Goal: Obtain resource: Download file/media

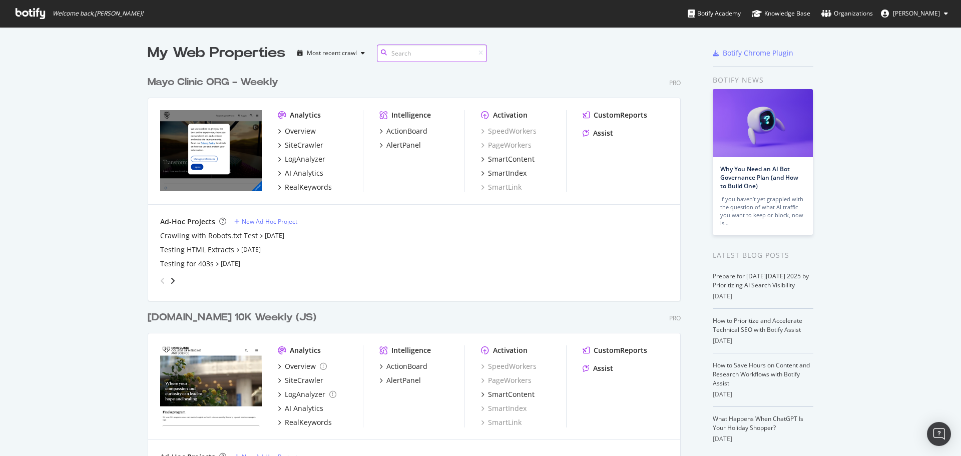
scroll to position [1423, 533]
click at [296, 147] on div "SiteCrawler" at bounding box center [304, 145] width 39 height 10
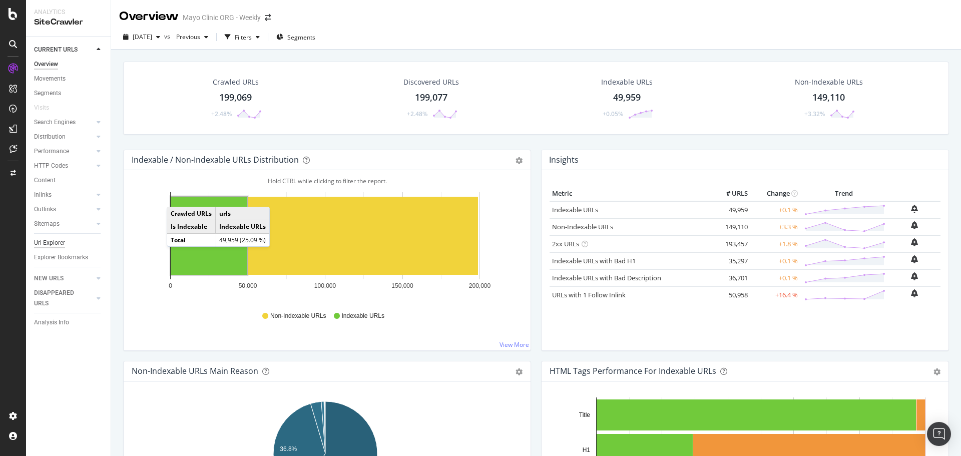
click at [61, 242] on div "Url Explorer" at bounding box center [49, 243] width 31 height 11
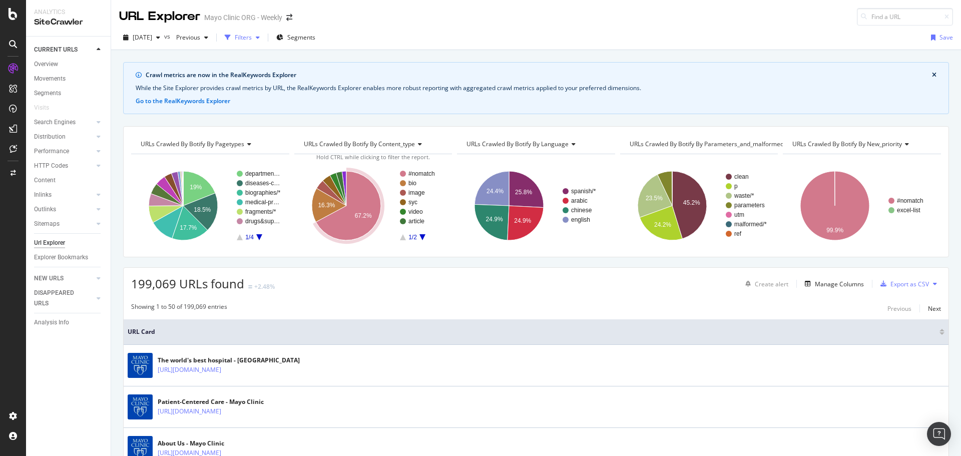
click at [235, 38] on div "button" at bounding box center [228, 38] width 14 height 14
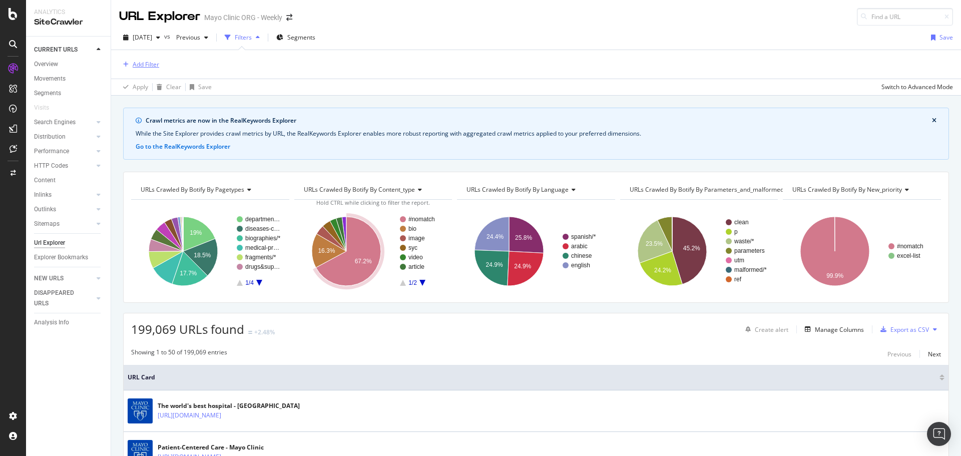
click at [151, 64] on div "Add Filter" at bounding box center [146, 64] width 27 height 9
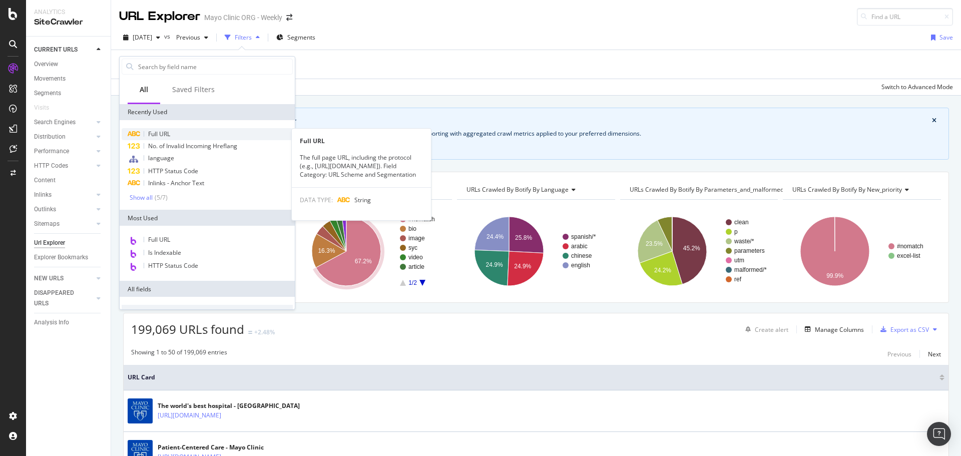
click at [164, 137] on span "Full URL" at bounding box center [159, 134] width 22 height 9
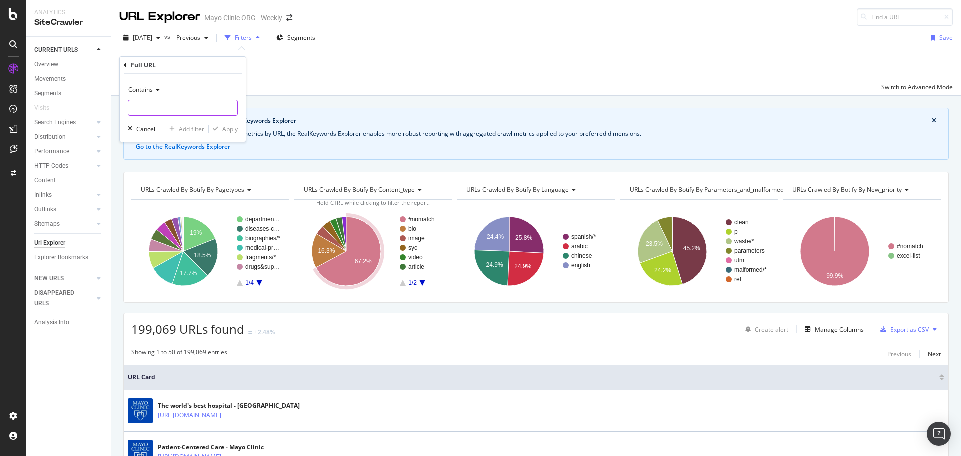
click at [181, 104] on input "text" at bounding box center [182, 108] width 109 height 16
paste input "/es/departments-centers/"
type input "/es/departments-centers/"
click at [233, 129] on div "Apply" at bounding box center [230, 129] width 16 height 9
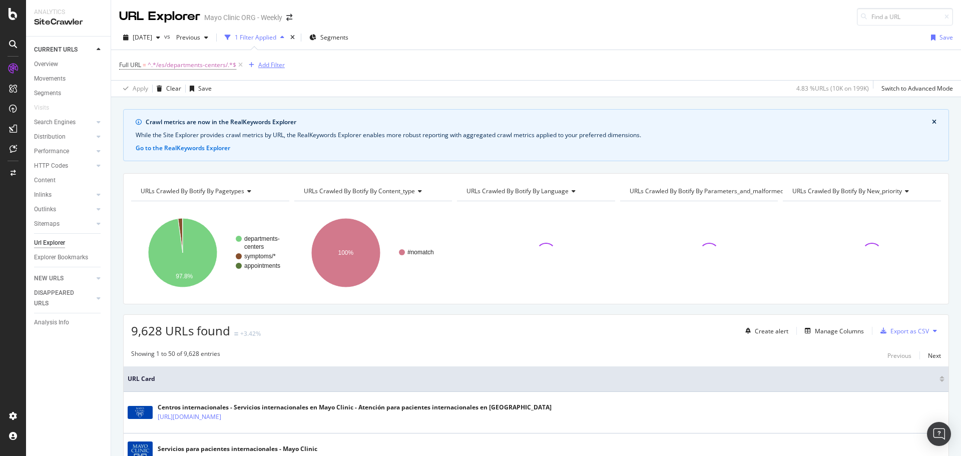
click at [271, 66] on div "Add Filter" at bounding box center [271, 65] width 27 height 9
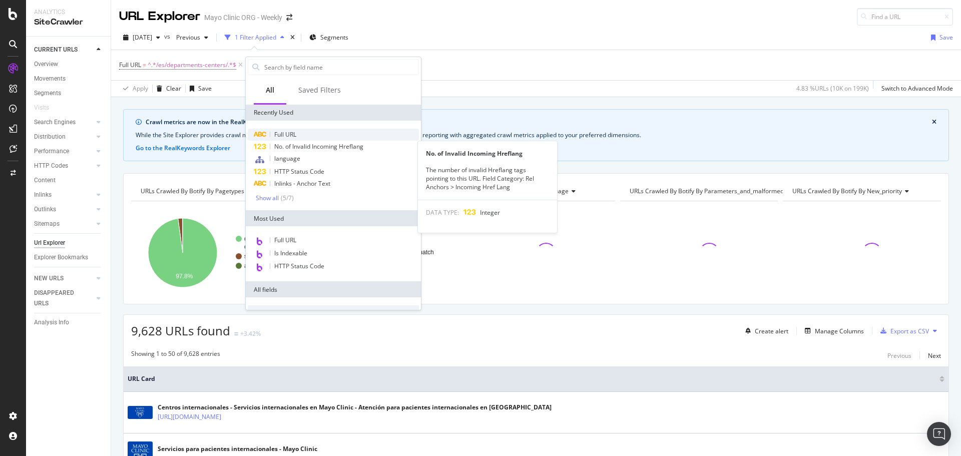
click at [286, 133] on span "Full URL" at bounding box center [285, 134] width 22 height 9
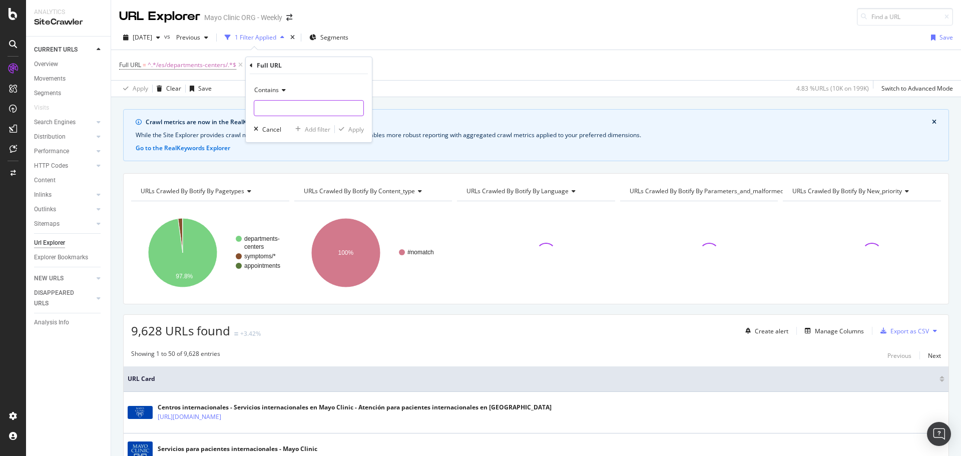
click at [274, 103] on input "text" at bounding box center [308, 108] width 109 height 16
paste input "request-appointment"
type input "request-appointment"
click at [350, 133] on div "Apply" at bounding box center [356, 129] width 16 height 9
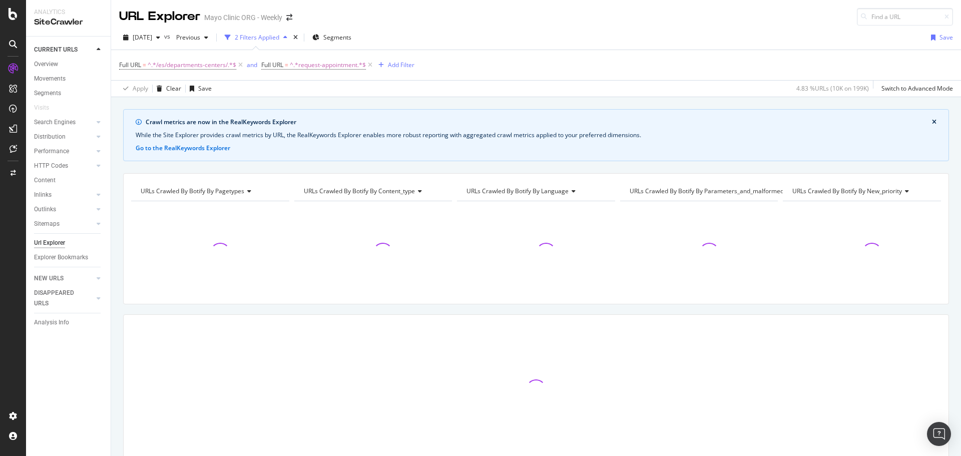
click at [332, 89] on div "Apply Clear Save 4.83 % URLs ( 10K on 199K ) Switch to Advanced Mode" at bounding box center [536, 88] width 850 height 17
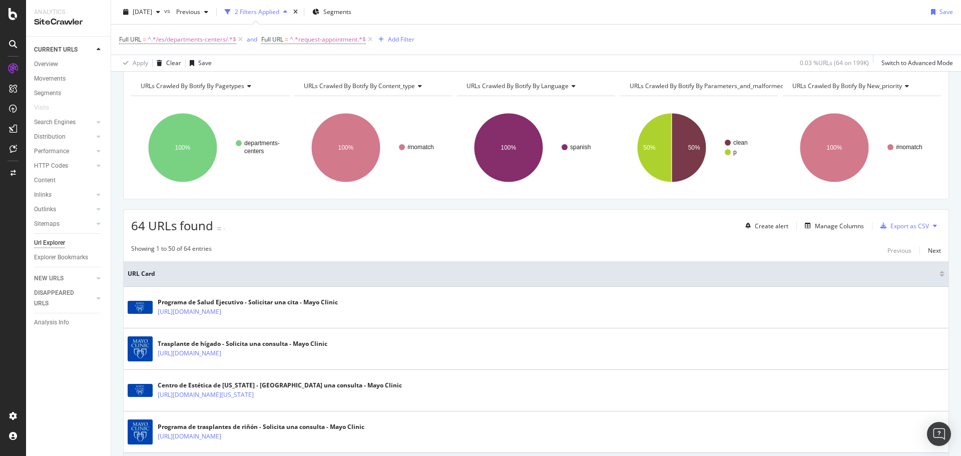
scroll to position [244, 0]
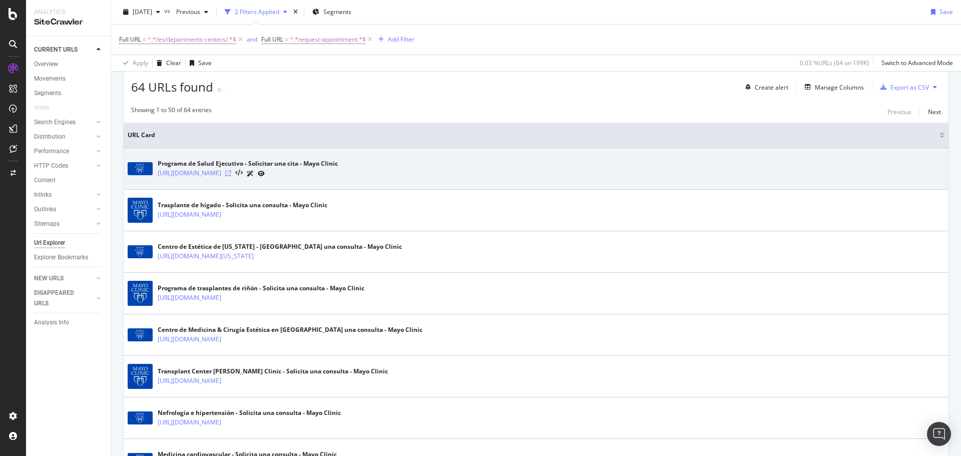
click at [231, 172] on icon at bounding box center [228, 173] width 6 height 6
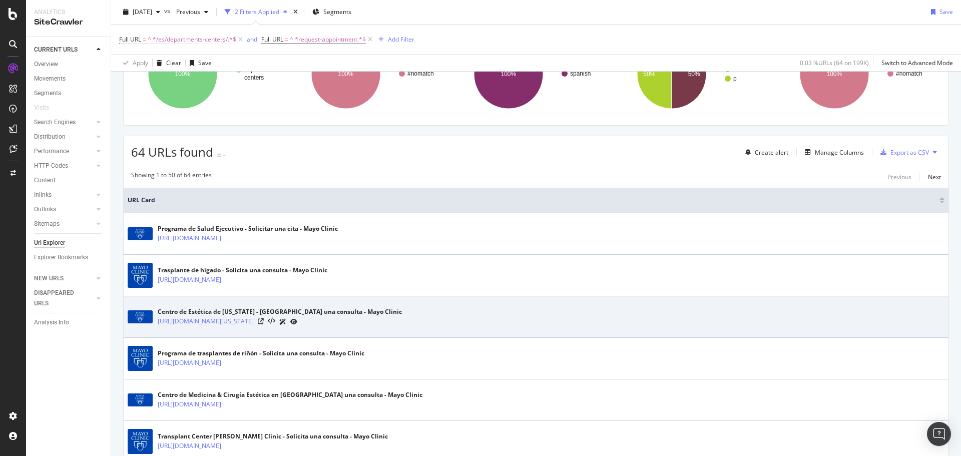
scroll to position [400, 0]
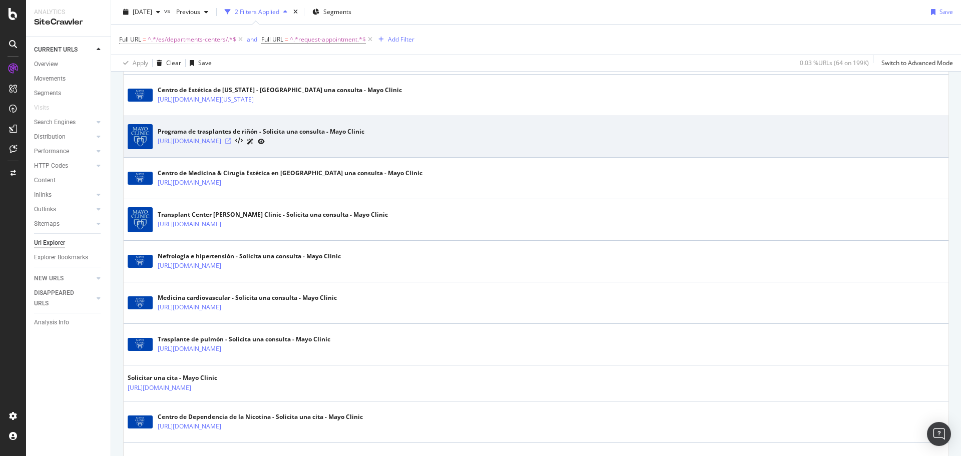
click at [231, 142] on icon at bounding box center [228, 141] width 6 height 6
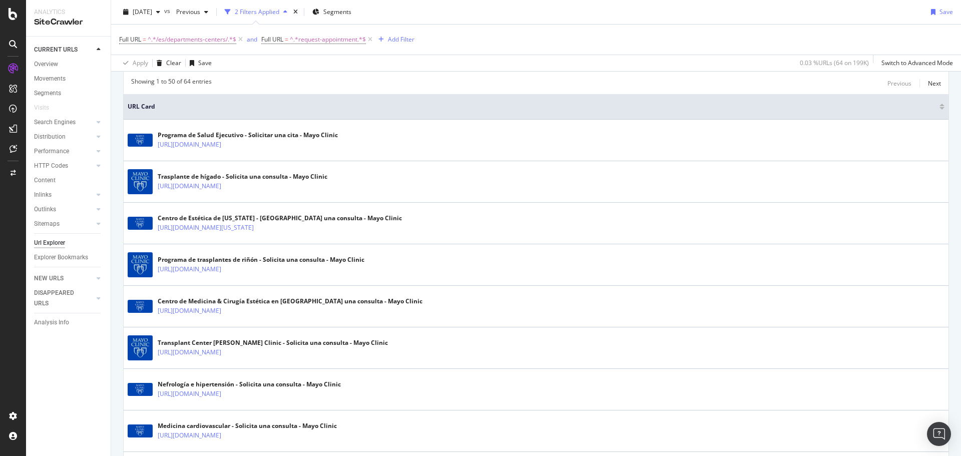
scroll to position [200, 0]
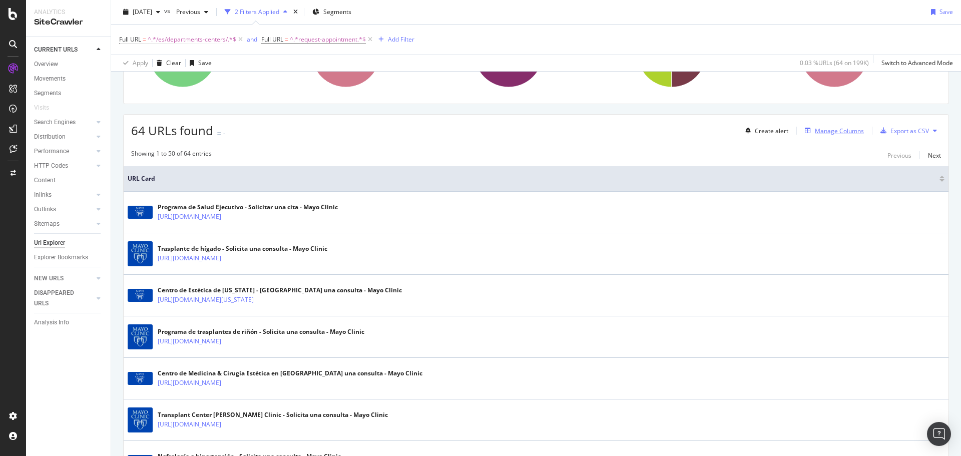
click at [829, 125] on button "Manage Columns" at bounding box center [832, 131] width 63 height 12
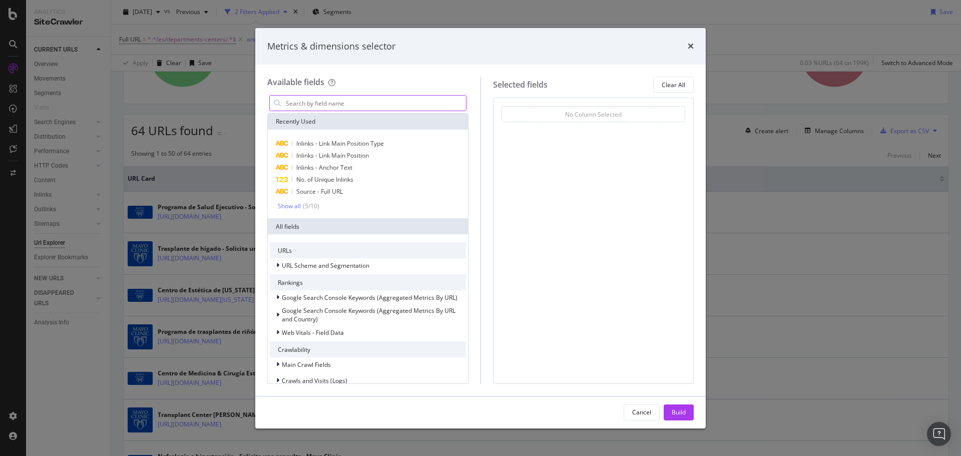
click at [347, 97] on div "modal" at bounding box center [367, 103] width 197 height 16
click at [346, 100] on input "modal" at bounding box center [375, 103] width 181 height 15
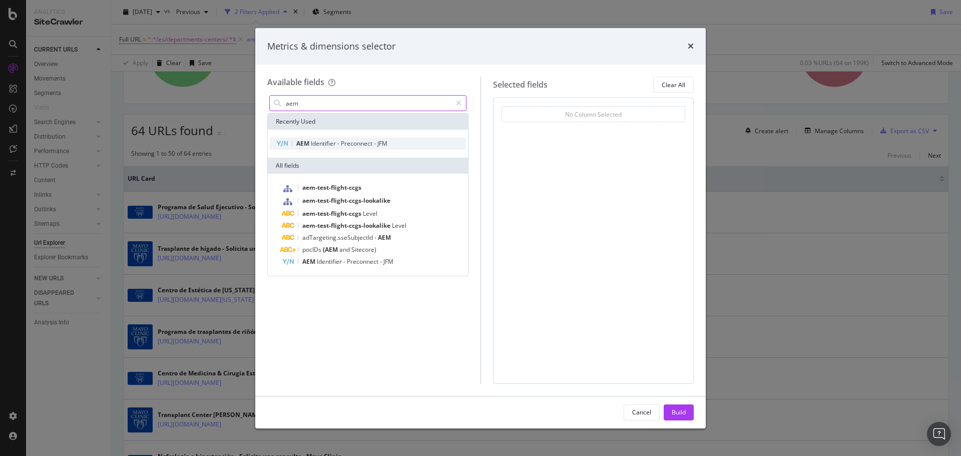
type input "aem"
click at [362, 138] on div "AEM Identifier - Preconnect - JFM" at bounding box center [368, 144] width 196 height 12
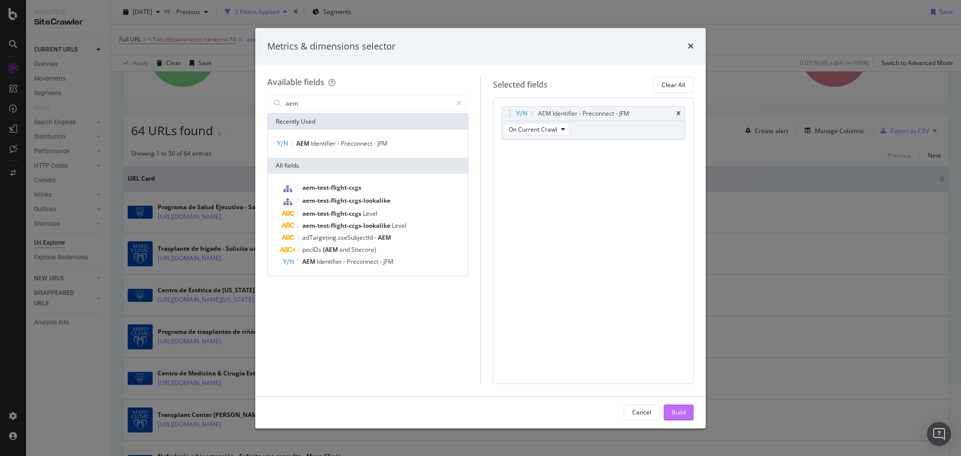
click at [675, 409] on div "Build" at bounding box center [679, 412] width 14 height 9
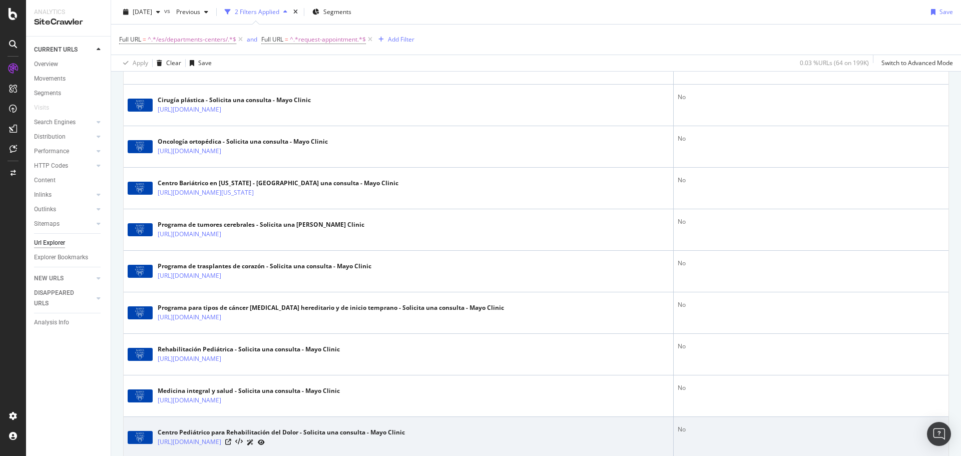
scroll to position [944, 0]
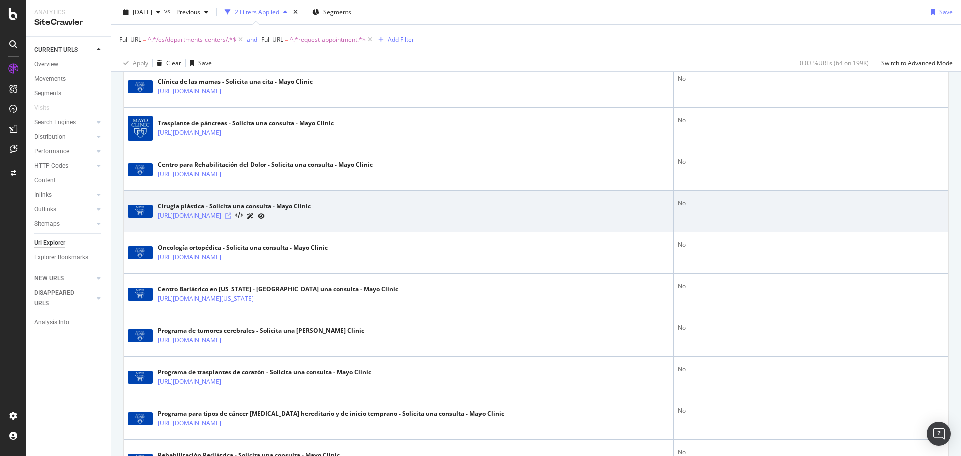
click at [231, 216] on icon at bounding box center [228, 216] width 6 height 6
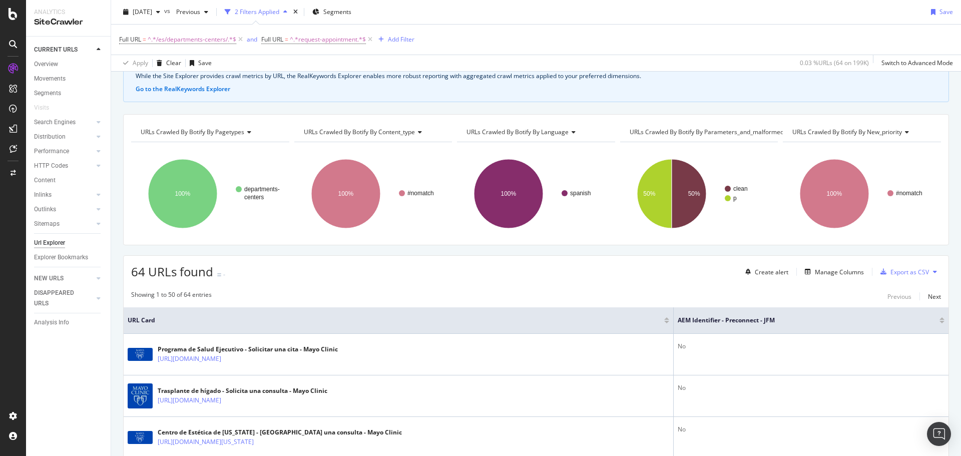
scroll to position [200, 0]
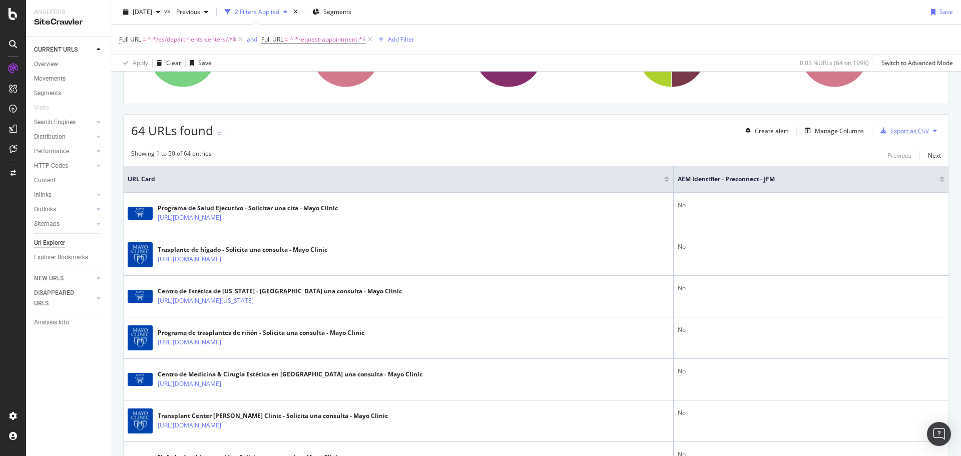
click at [902, 133] on div "Export as CSV" at bounding box center [909, 131] width 39 height 9
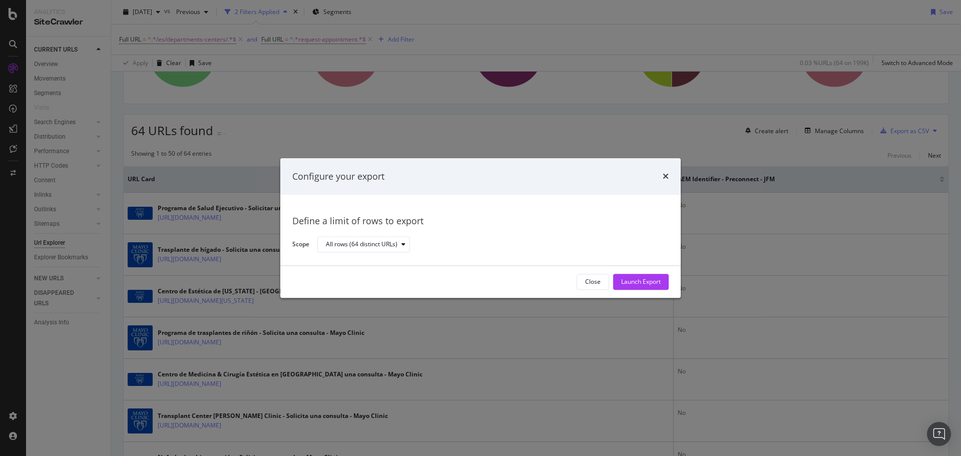
click at [669, 278] on div "Close Launch Export" at bounding box center [480, 282] width 400 height 32
click at [657, 282] on div "Launch Export" at bounding box center [641, 282] width 40 height 9
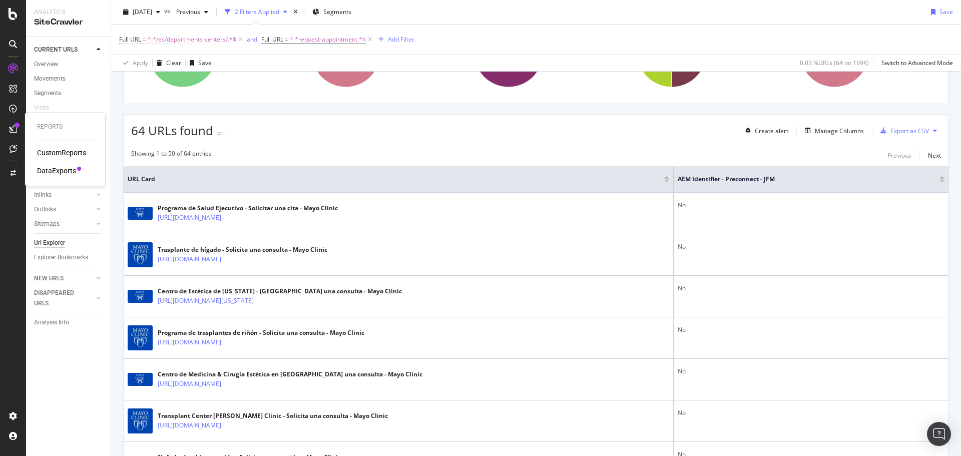
click at [52, 170] on div "DataExports" at bounding box center [56, 171] width 39 height 10
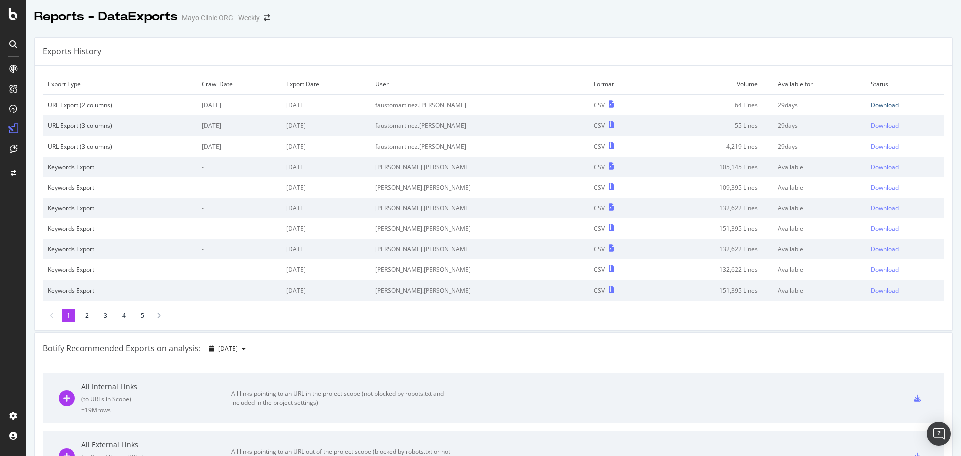
click at [871, 105] on div "Download" at bounding box center [885, 105] width 28 height 9
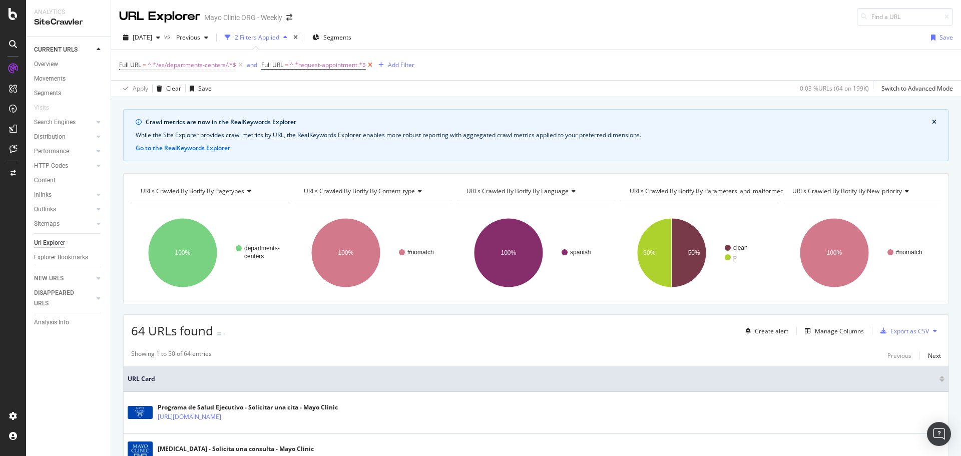
click at [373, 66] on icon at bounding box center [370, 65] width 9 height 10
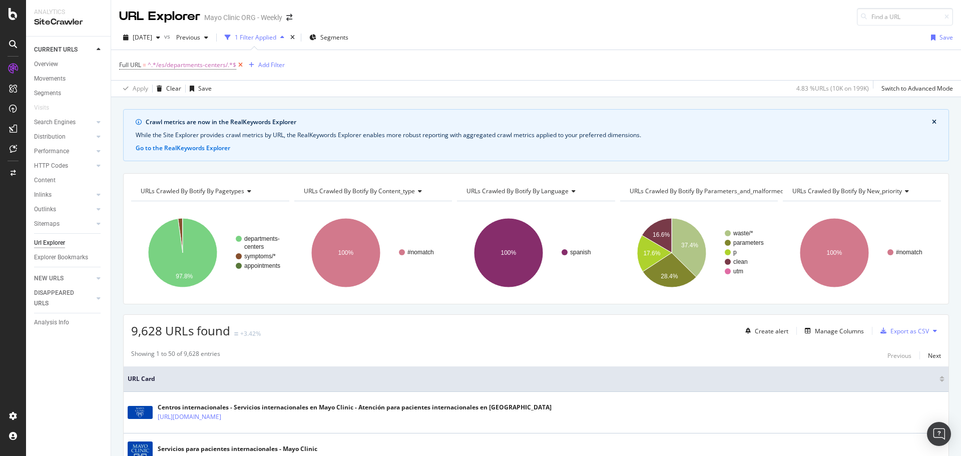
click at [243, 64] on icon at bounding box center [240, 65] width 9 height 10
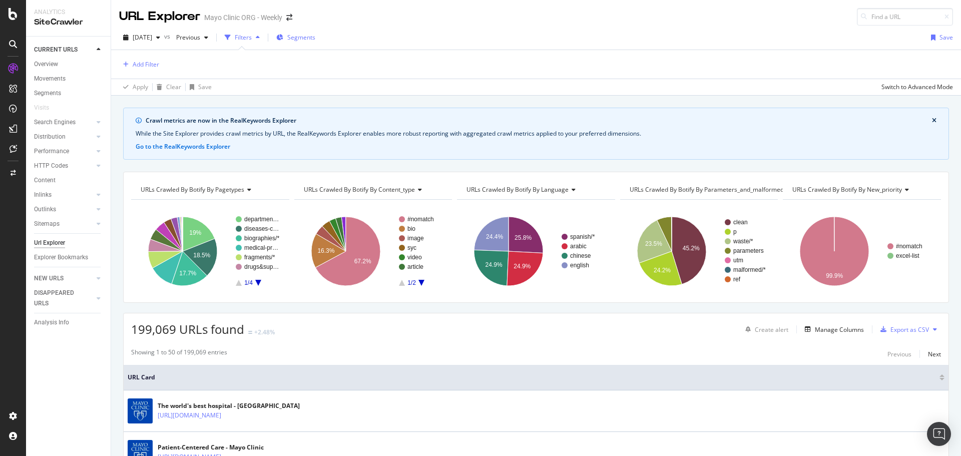
click at [307, 38] on span "Segments" at bounding box center [301, 37] width 28 height 9
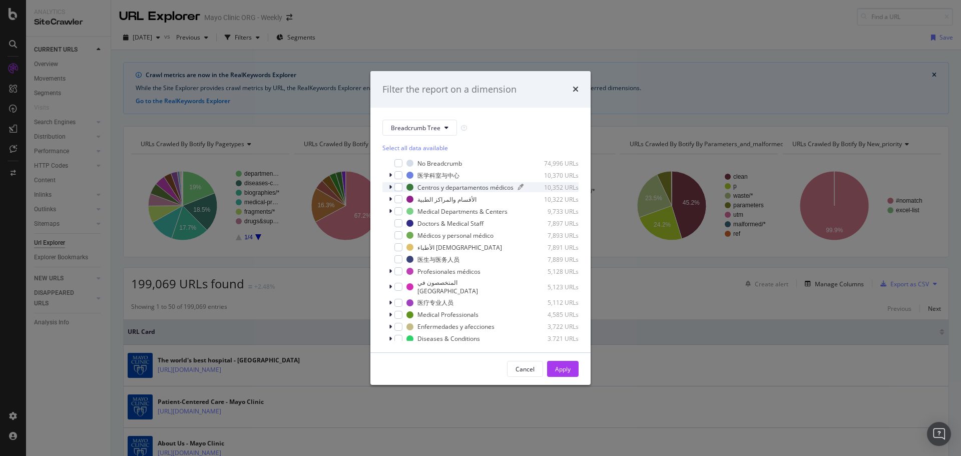
scroll to position [16, 0]
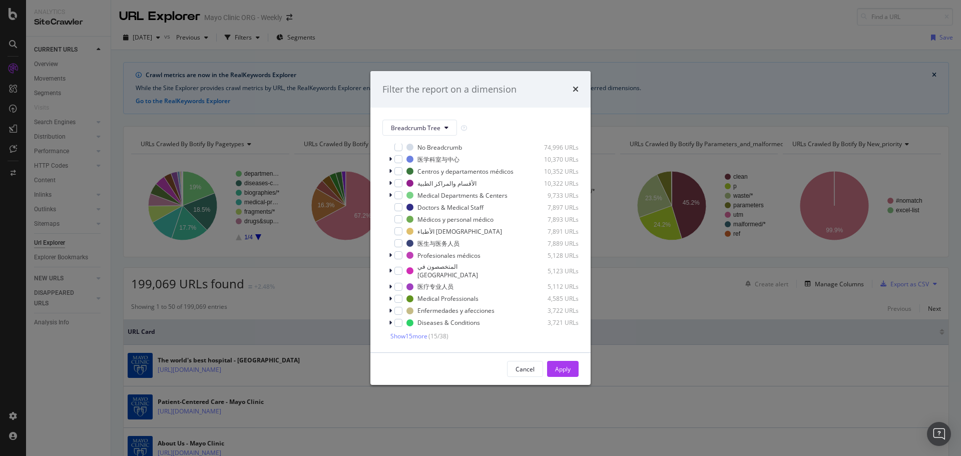
click at [679, 42] on div "Filter the report on a dimension Breadcrumb Tree Select all data available No B…" at bounding box center [480, 228] width 961 height 456
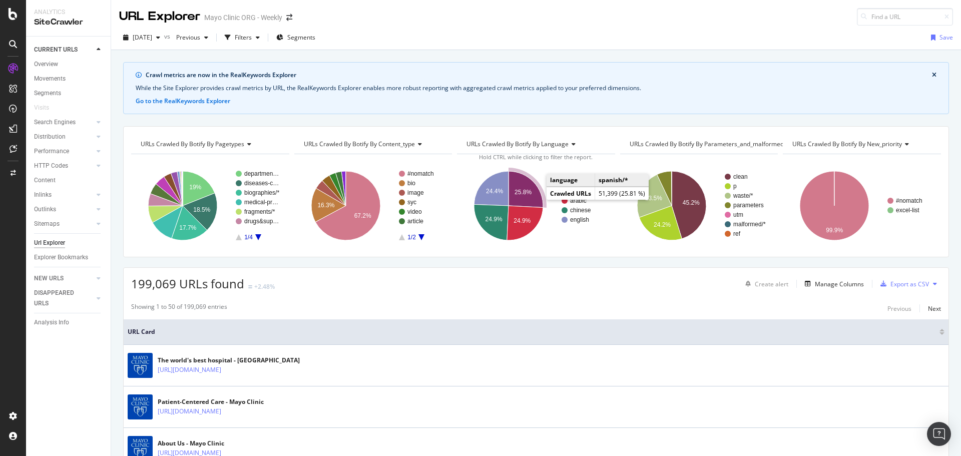
click at [526, 192] on text "25.8%" at bounding box center [522, 192] width 17 height 7
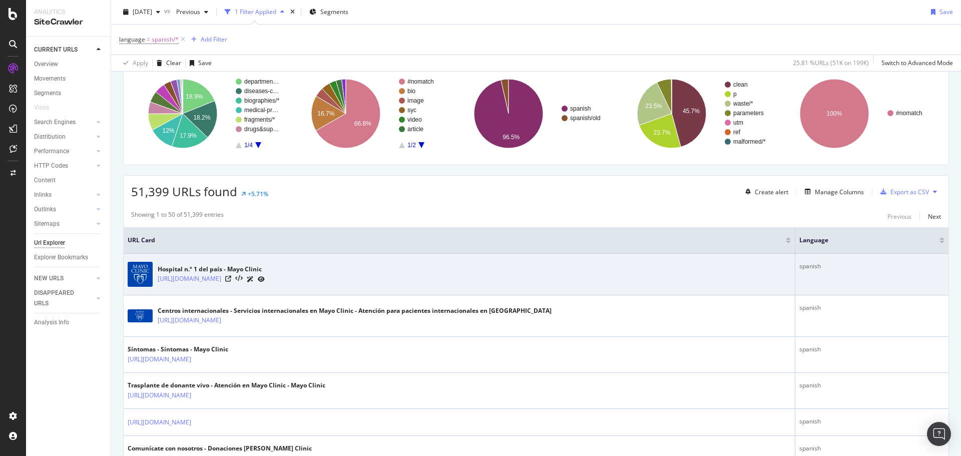
scroll to position [150, 0]
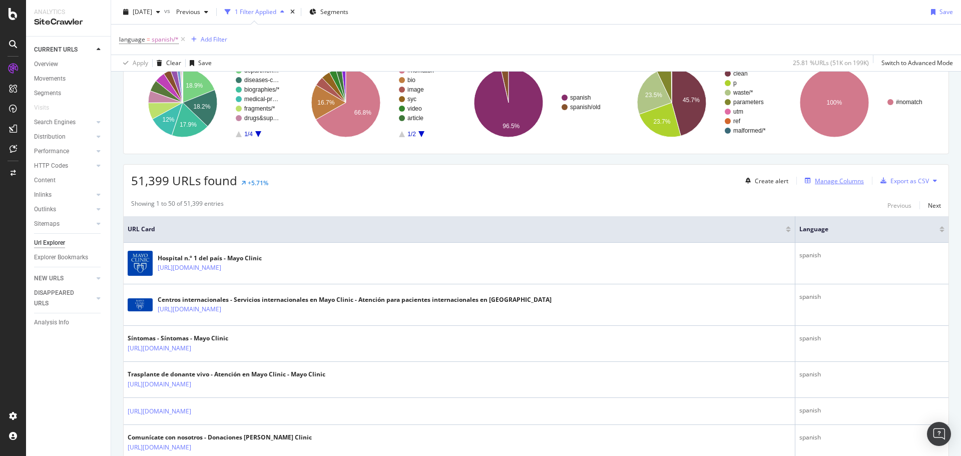
click at [829, 184] on div "Manage Columns" at bounding box center [839, 181] width 49 height 9
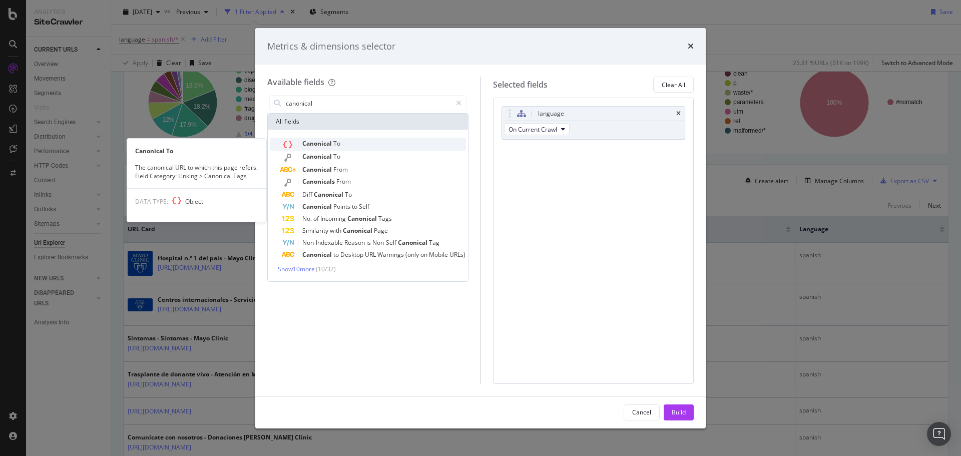
type input "canonical"
click at [327, 143] on span "Canonical" at bounding box center [317, 143] width 31 height 9
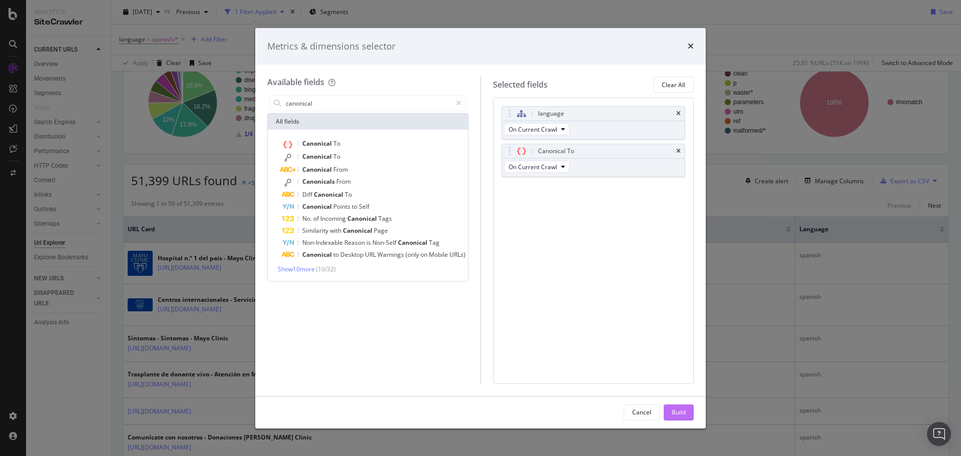
click at [677, 416] on div "Build" at bounding box center [679, 412] width 14 height 9
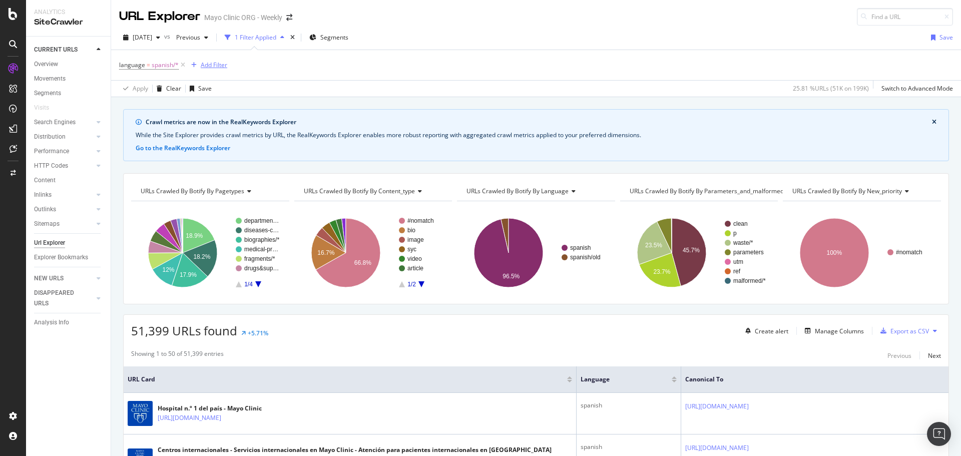
drag, startPoint x: 229, startPoint y: 75, endPoint x: 217, endPoint y: 70, distance: 12.5
click at [229, 75] on div "language = spanish/* Add Filter" at bounding box center [536, 65] width 834 height 30
click at [217, 70] on div "Add Filter" at bounding box center [207, 65] width 40 height 11
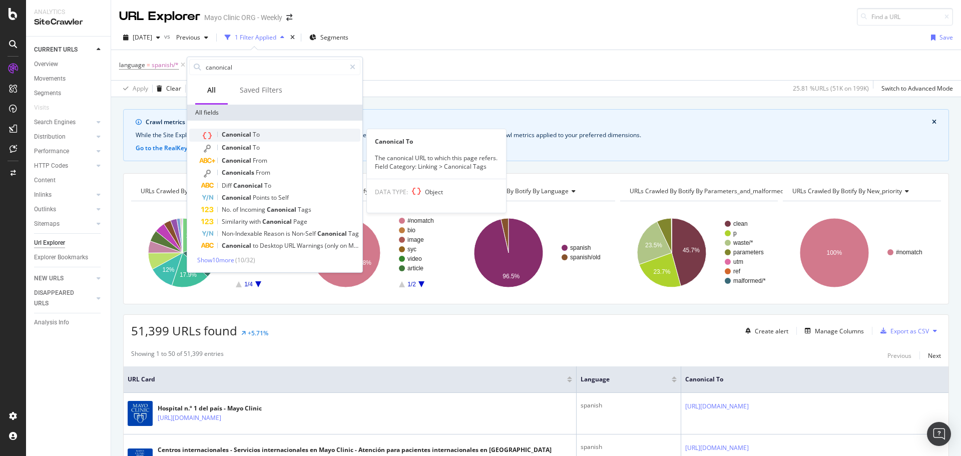
type input "canonical"
click at [246, 132] on span "Canonical" at bounding box center [237, 134] width 31 height 9
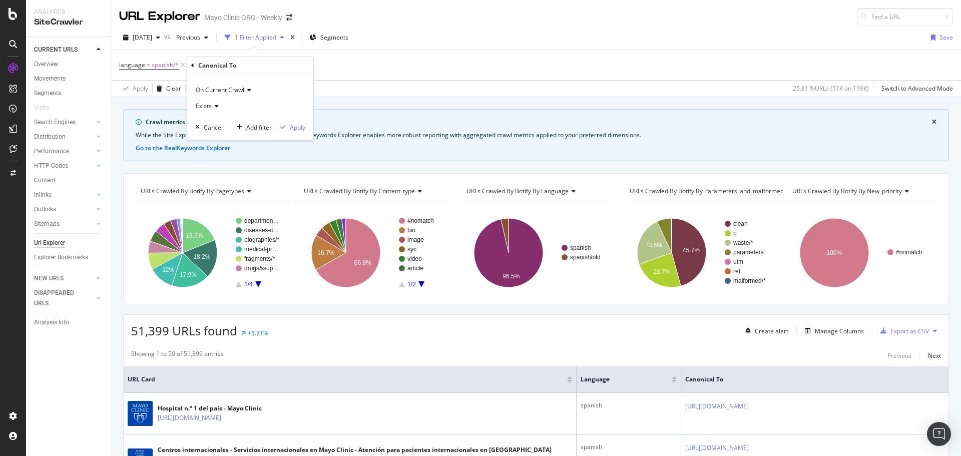
click at [213, 107] on icon at bounding box center [215, 106] width 7 height 6
click at [263, 101] on div "Exists" at bounding box center [250, 106] width 110 height 16
click at [197, 128] on icon "button" at bounding box center [197, 127] width 5 height 6
click at [215, 73] on div "language = spanish/* Add Filter" at bounding box center [536, 65] width 834 height 30
click at [215, 62] on div "Add Filter" at bounding box center [214, 65] width 27 height 9
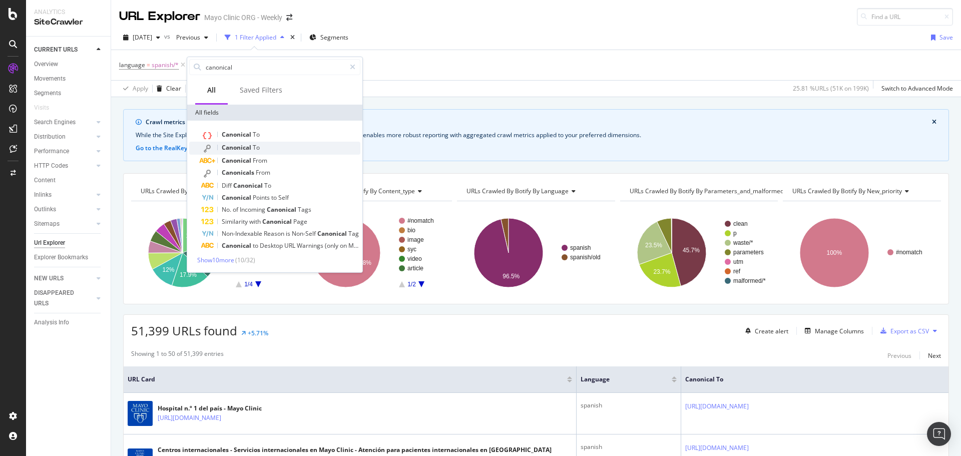
click at [260, 147] on div "Canonical To" at bounding box center [280, 148] width 159 height 13
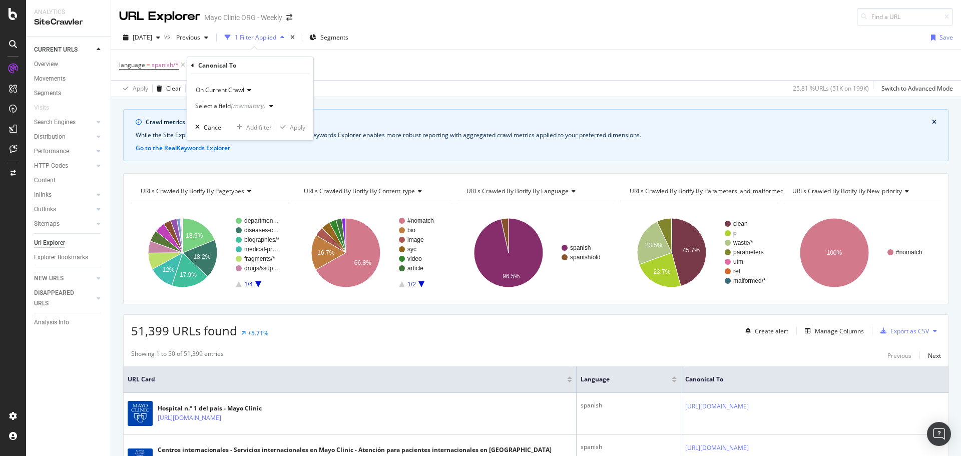
click at [216, 106] on div "Select a field (mandatory)" at bounding box center [230, 106] width 70 height 6
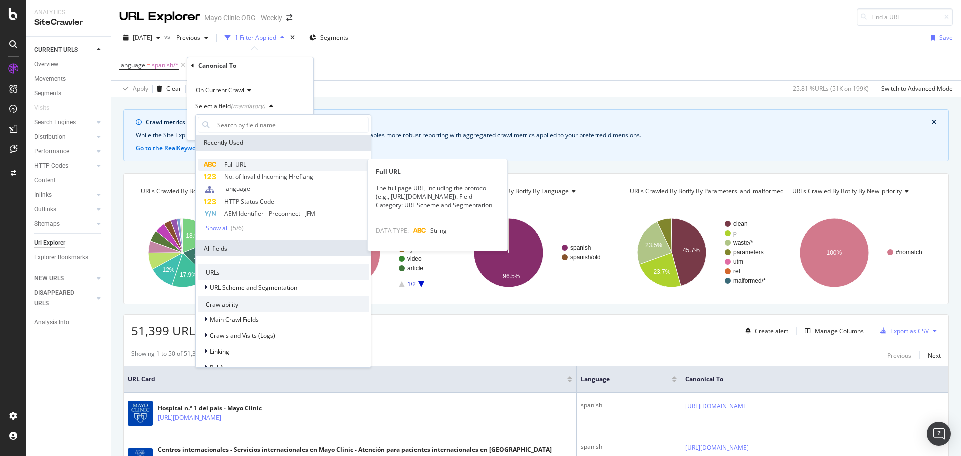
click at [234, 162] on span "Full URL" at bounding box center [235, 164] width 22 height 9
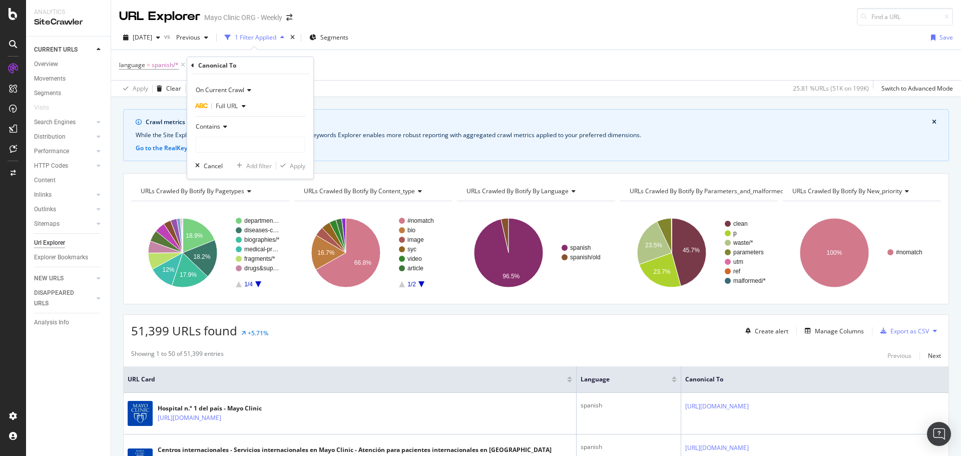
click at [227, 127] on div "Contains" at bounding box center [250, 127] width 110 height 16
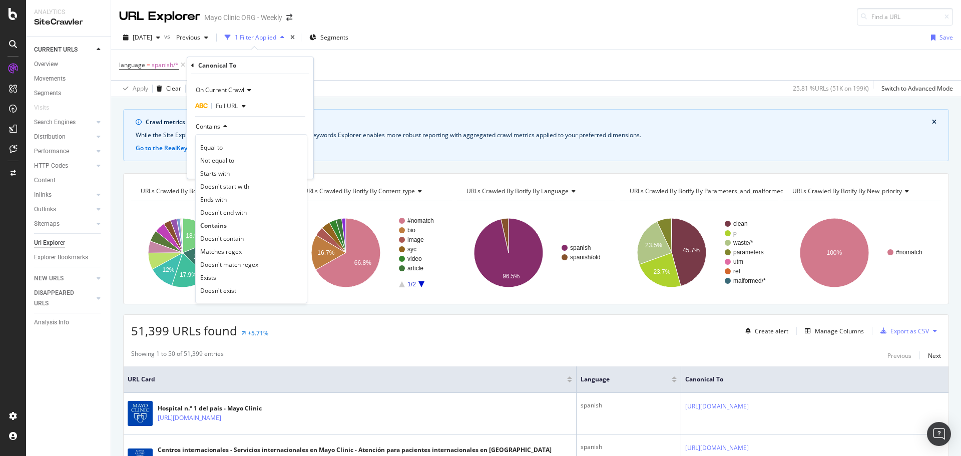
click at [246, 126] on div "Contains" at bounding box center [250, 127] width 110 height 16
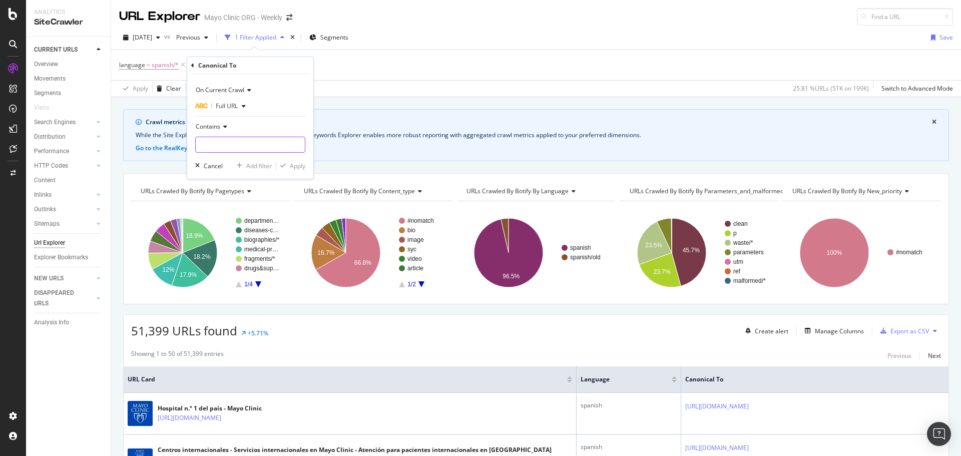
click at [238, 144] on input "text" at bounding box center [250, 145] width 109 height 16
type input "/es-es/"
click at [299, 167] on div "Apply" at bounding box center [298, 166] width 16 height 9
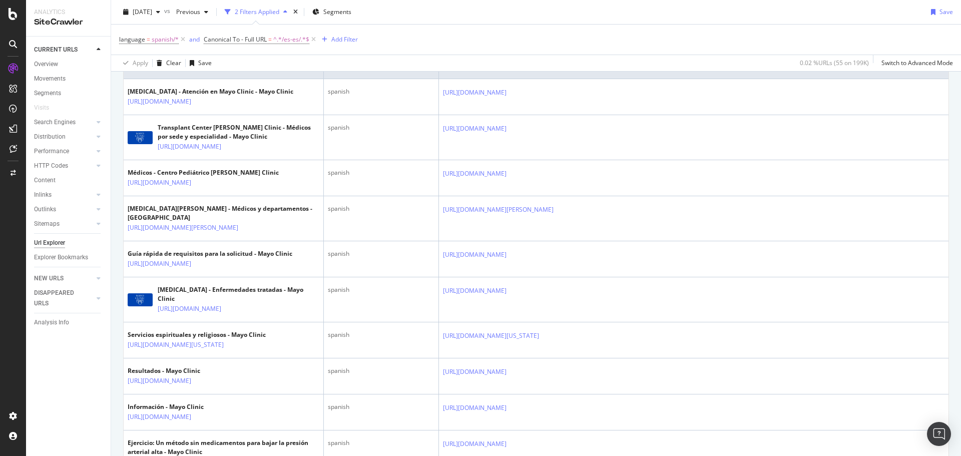
scroll to position [149, 0]
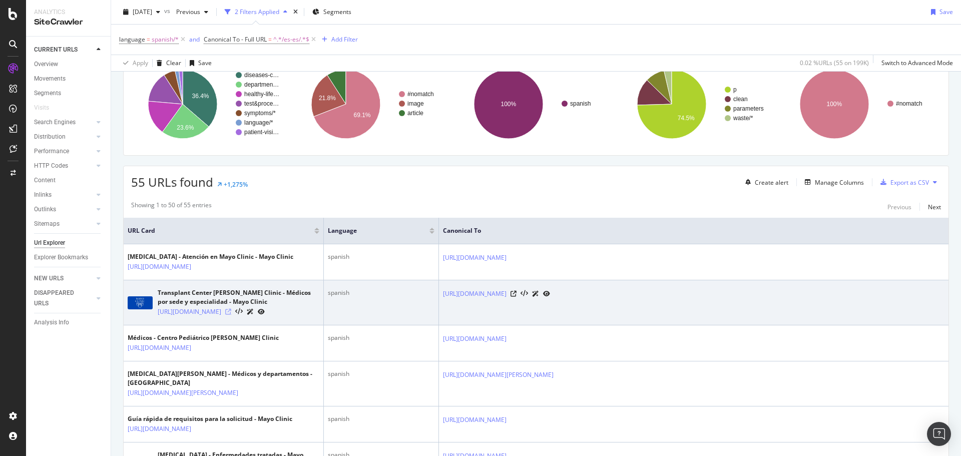
click at [231, 315] on icon at bounding box center [228, 312] width 6 height 6
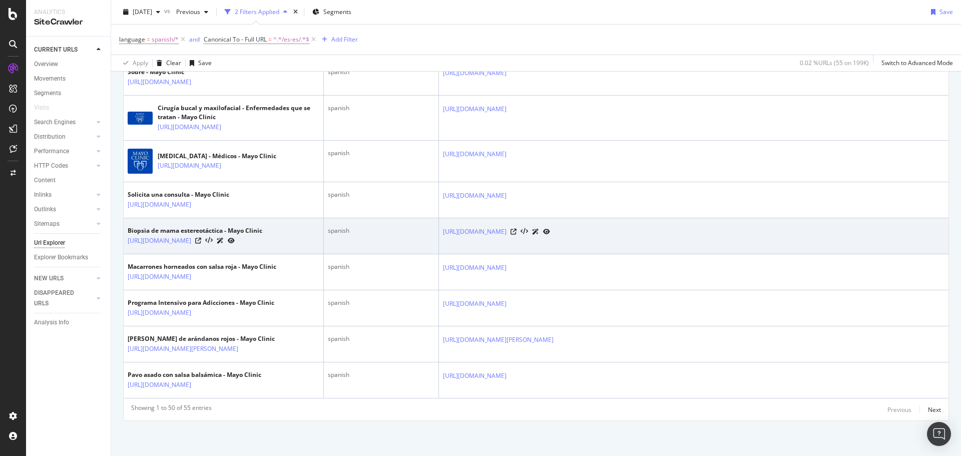
scroll to position [2751, 0]
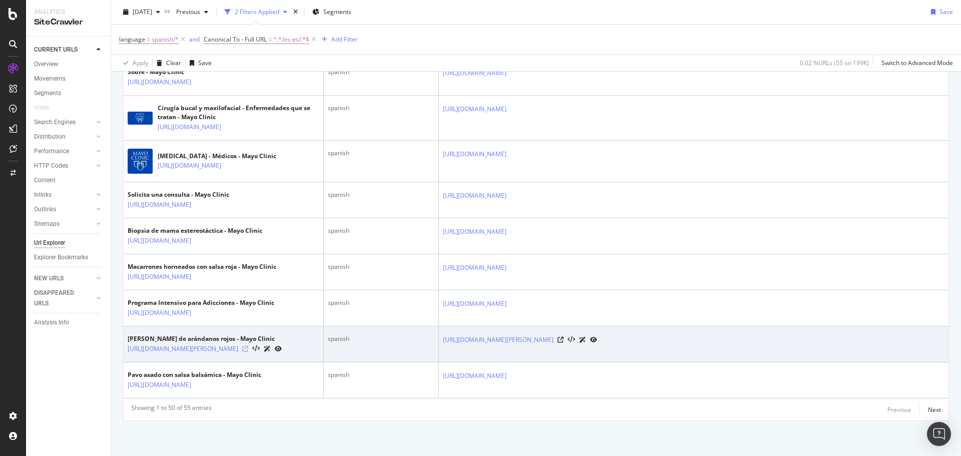
click at [248, 346] on icon at bounding box center [245, 349] width 6 height 6
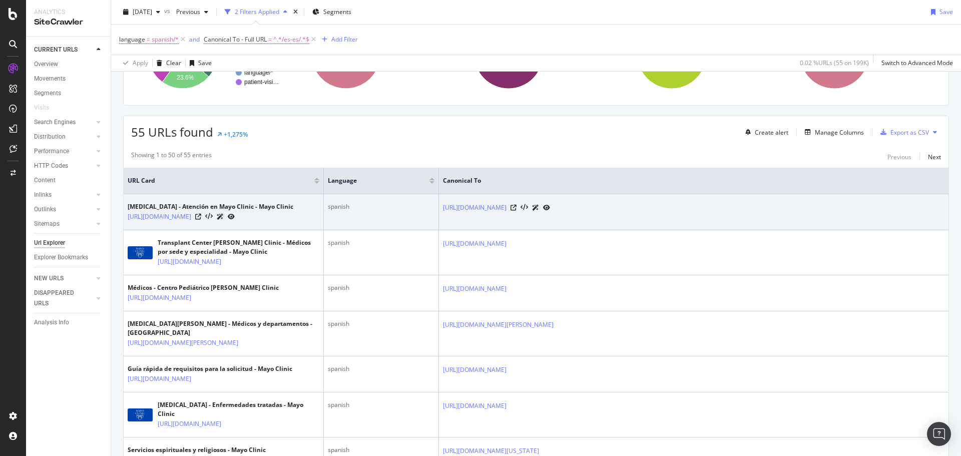
scroll to position [0, 0]
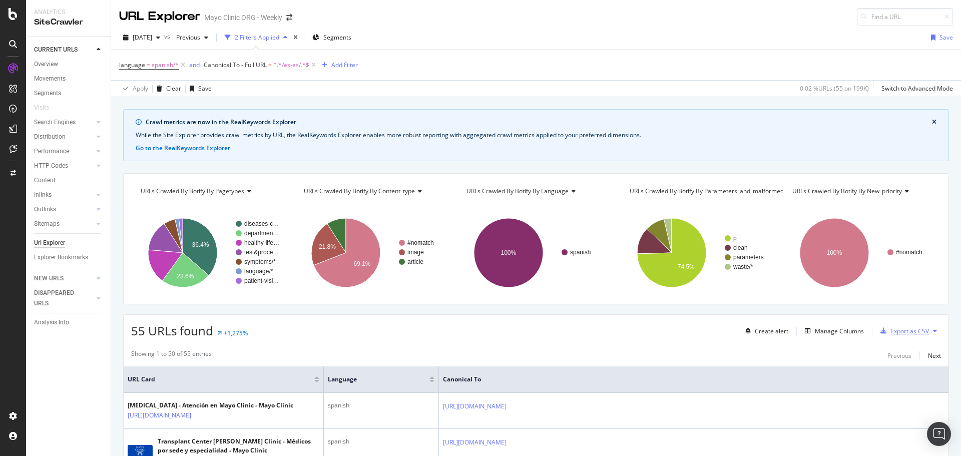
click at [895, 330] on div "Export as CSV" at bounding box center [909, 331] width 39 height 9
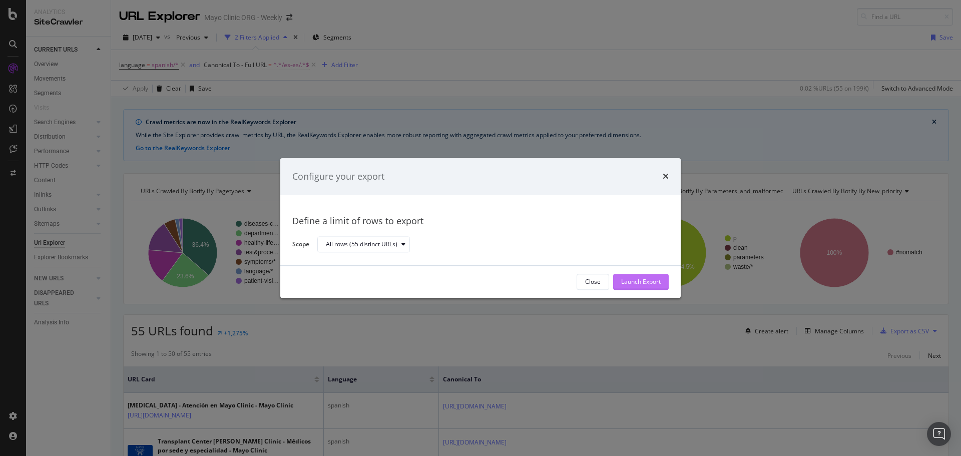
click at [613, 277] on button "Launch Export" at bounding box center [641, 282] width 56 height 16
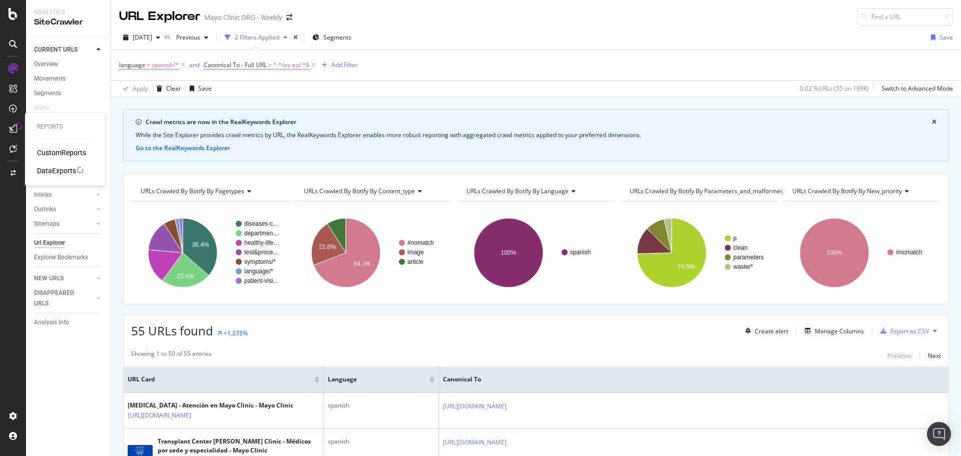
click at [11, 124] on div at bounding box center [13, 129] width 16 height 16
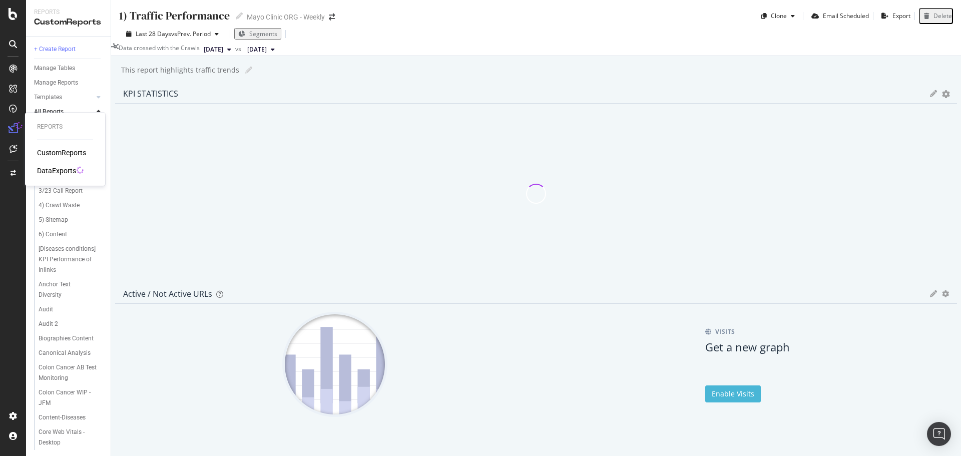
click at [54, 170] on div "DataExports" at bounding box center [56, 171] width 39 height 10
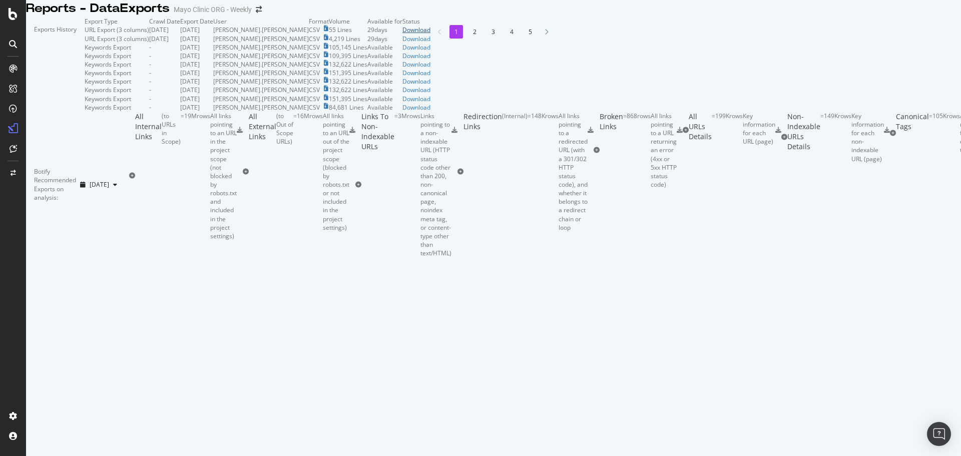
click at [430, 34] on div "Download" at bounding box center [416, 30] width 28 height 9
